Goal: Check status: Check status

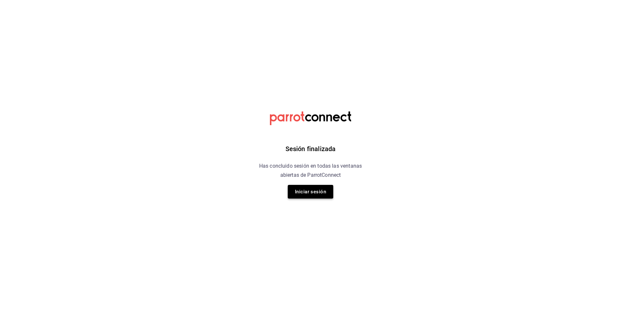
click at [294, 188] on button "Iniciar sesión" at bounding box center [310, 192] width 45 height 14
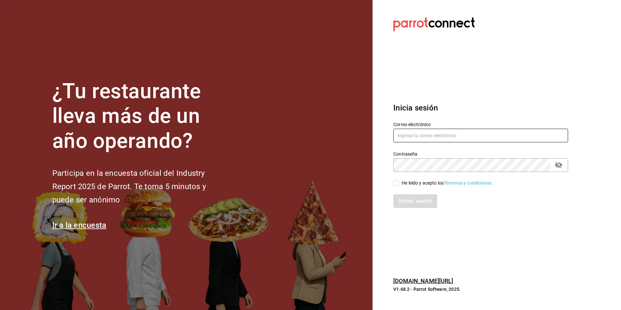
type input "Animal.tijuana@grupocosteno.com"
click at [396, 182] on input "He leído y acepto los Términos y condiciones." at bounding box center [396, 183] width 6 height 6
checkbox input "true"
click at [400, 195] on button "Iniciar sesión" at bounding box center [415, 201] width 44 height 14
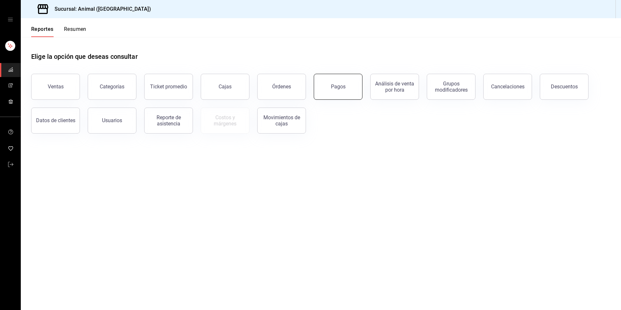
click at [335, 83] on button "Pagos" at bounding box center [338, 87] width 49 height 26
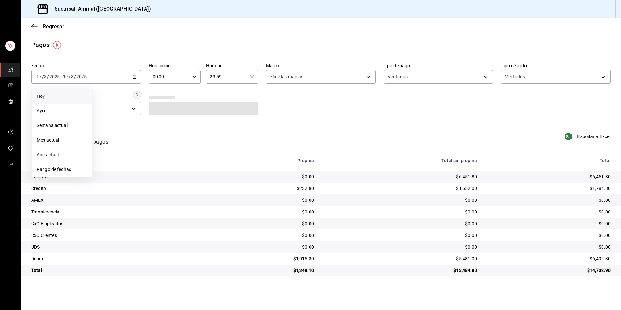
click at [68, 97] on span "Hoy" at bounding box center [62, 96] width 50 height 7
click at [188, 78] on input "00:00" at bounding box center [169, 76] width 41 height 13
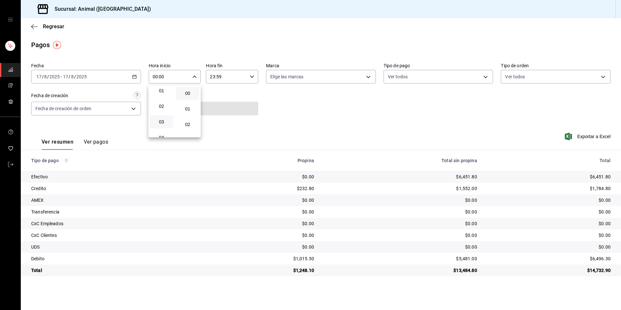
scroll to position [32, 0]
click at [164, 123] on span "04" at bounding box center [162, 122] width 16 height 5
type input "04:00"
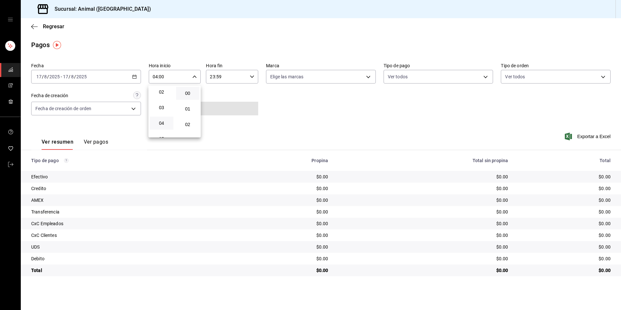
click at [394, 124] on div at bounding box center [310, 155] width 621 height 310
click at [446, 80] on body "Sucursal: Animal (Tijuana) Regresar Pagos Fecha [DATE] [DATE] - [DATE] [DATE] H…" at bounding box center [310, 155] width 621 height 310
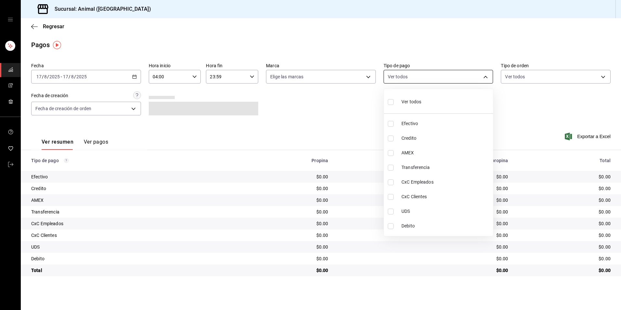
click at [446, 80] on div at bounding box center [310, 155] width 621 height 310
click at [371, 117] on div "Fecha [DATE] [DATE] - [DATE] [DATE] Hora inicio 04:00 Hora inicio Hora fin 23:5…" at bounding box center [320, 91] width 579 height 63
drag, startPoint x: 407, startPoint y: 75, endPoint x: 407, endPoint y: 79, distance: 3.9
click at [407, 75] on body "Sucursal: Animal (Tijuana) Regresar Pagos Fecha [DATE] [DATE] - [DATE] [DATE] H…" at bounding box center [310, 155] width 621 height 310
click at [406, 99] on span "Ver todos" at bounding box center [411, 101] width 20 height 7
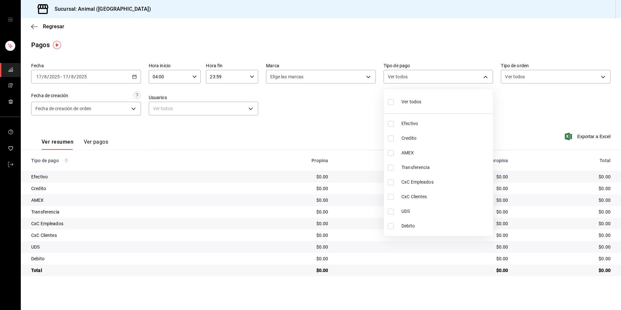
type input "b84c62b8-b02c-4970-ab2e-e166616419f2,235ce608-f464-428a-9a71-314f665367d1,53567…"
checkbox input "true"
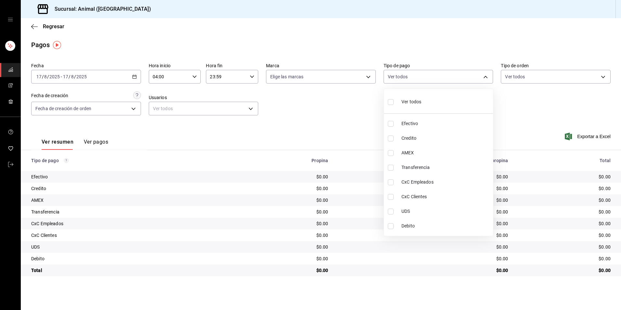
checkbox input "true"
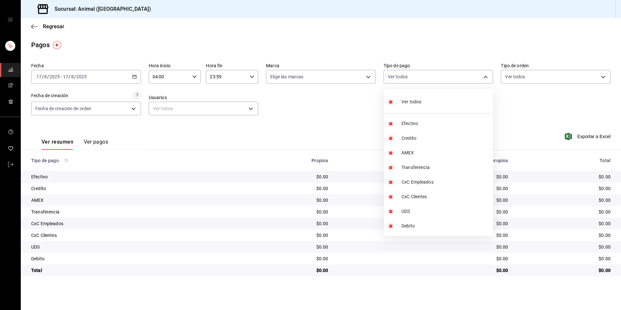
click at [406, 99] on span "Ver todos" at bounding box center [411, 101] width 20 height 7
checkbox input "false"
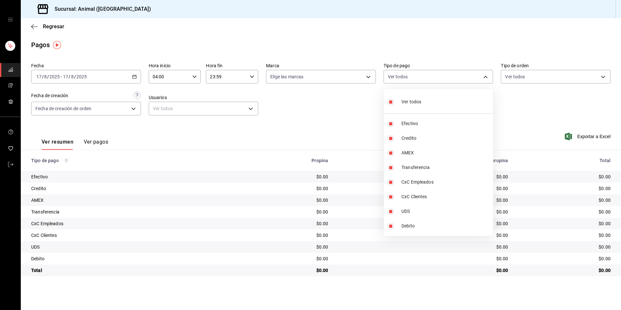
checkbox input "false"
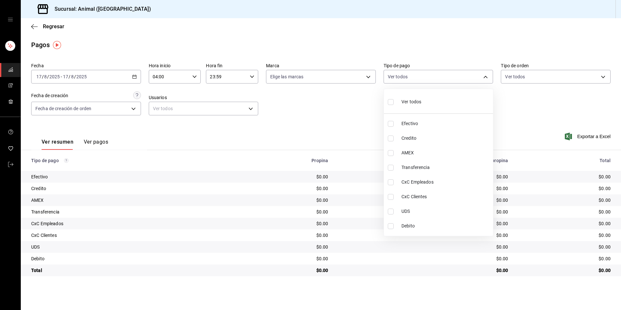
click at [355, 104] on div at bounding box center [310, 155] width 621 height 310
